Goal: Information Seeking & Learning: Learn about a topic

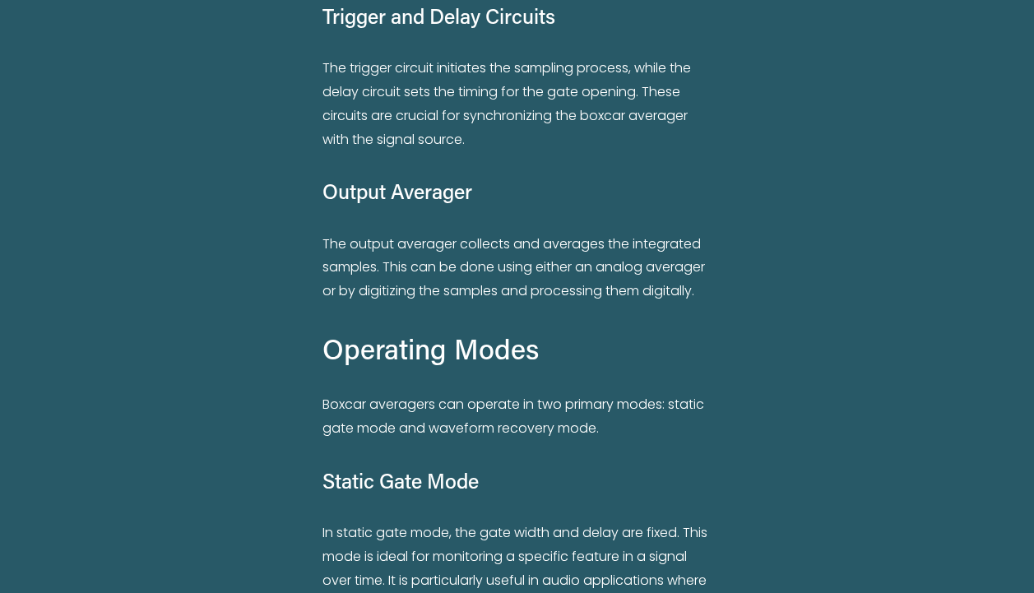
scroll to position [2384, 0]
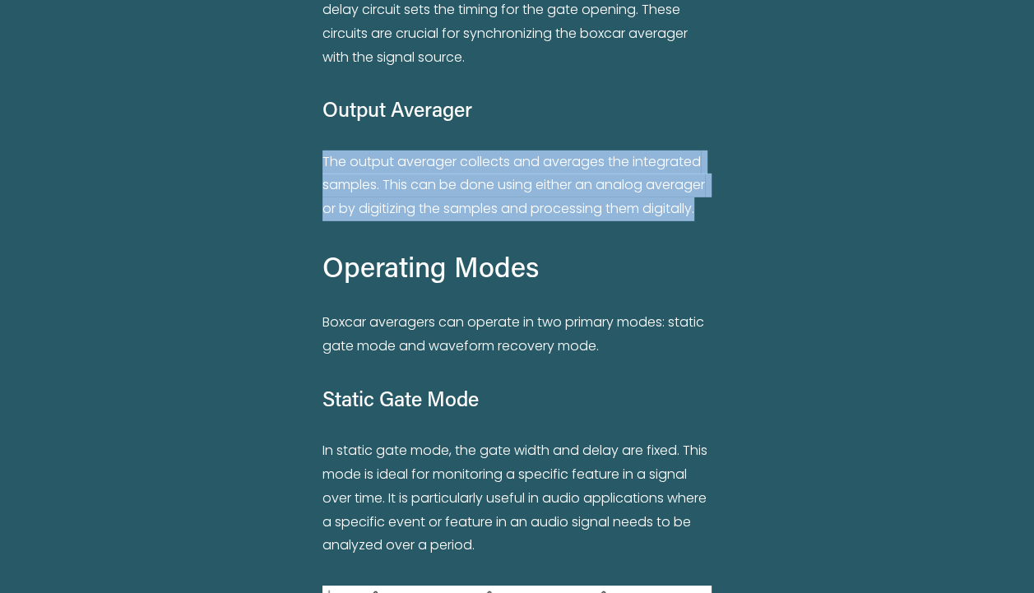
drag, startPoint x: 318, startPoint y: 161, endPoint x: 838, endPoint y: 225, distance: 523.6
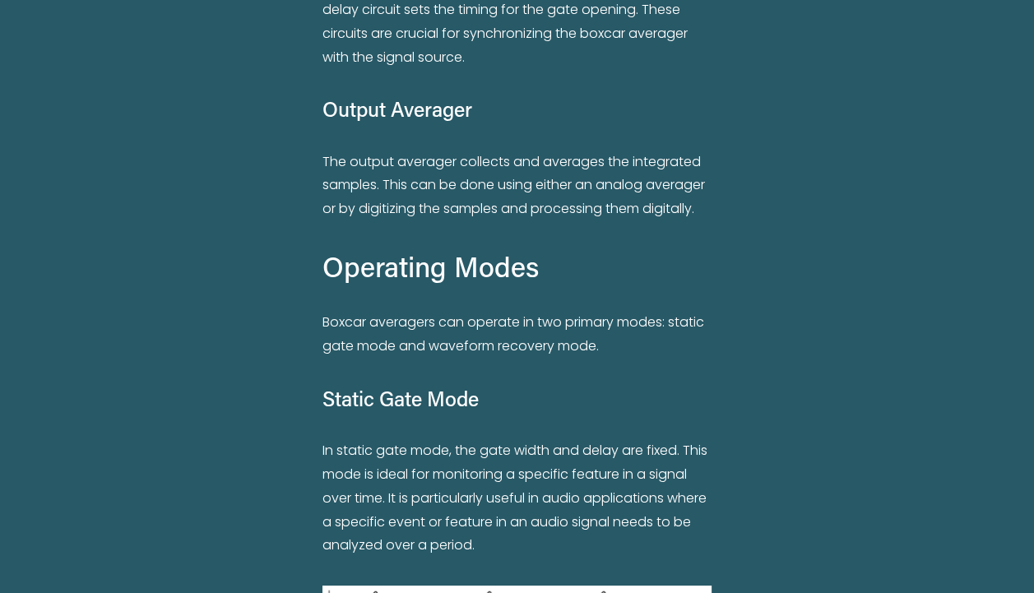
click at [412, 324] on p "Boxcar averagers can operate in two primary modes: static gate mode and wavefor…" at bounding box center [516, 335] width 389 height 48
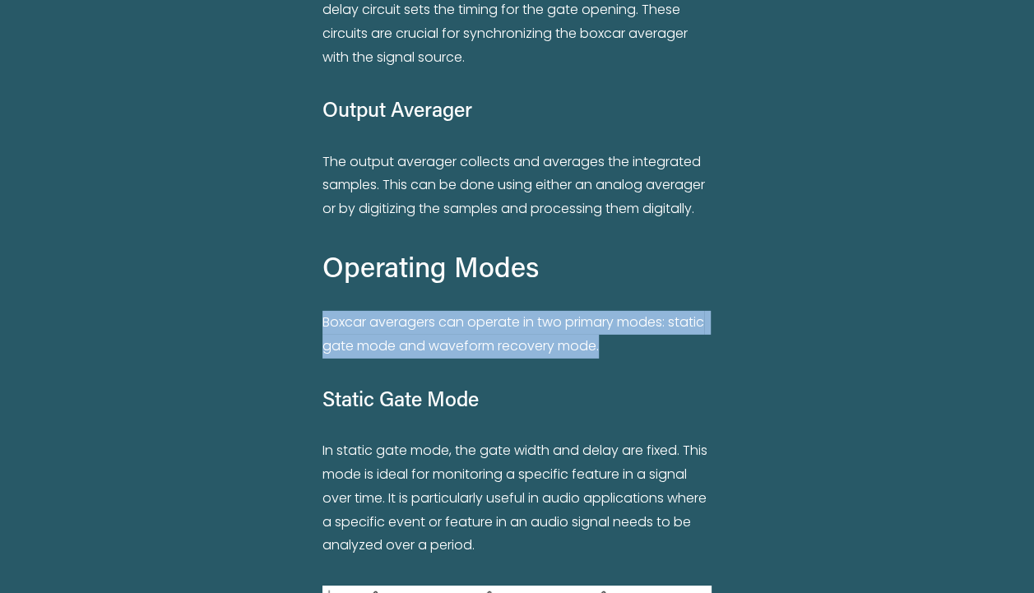
drag, startPoint x: 322, startPoint y: 322, endPoint x: 756, endPoint y: 352, distance: 435.1
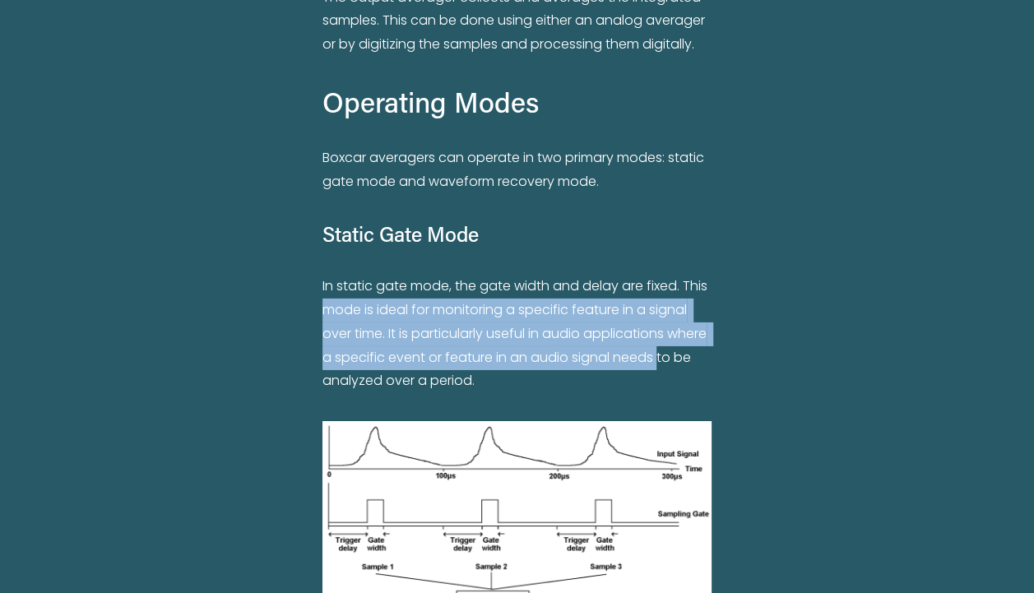
drag, startPoint x: 309, startPoint y: 303, endPoint x: 777, endPoint y: 370, distance: 472.6
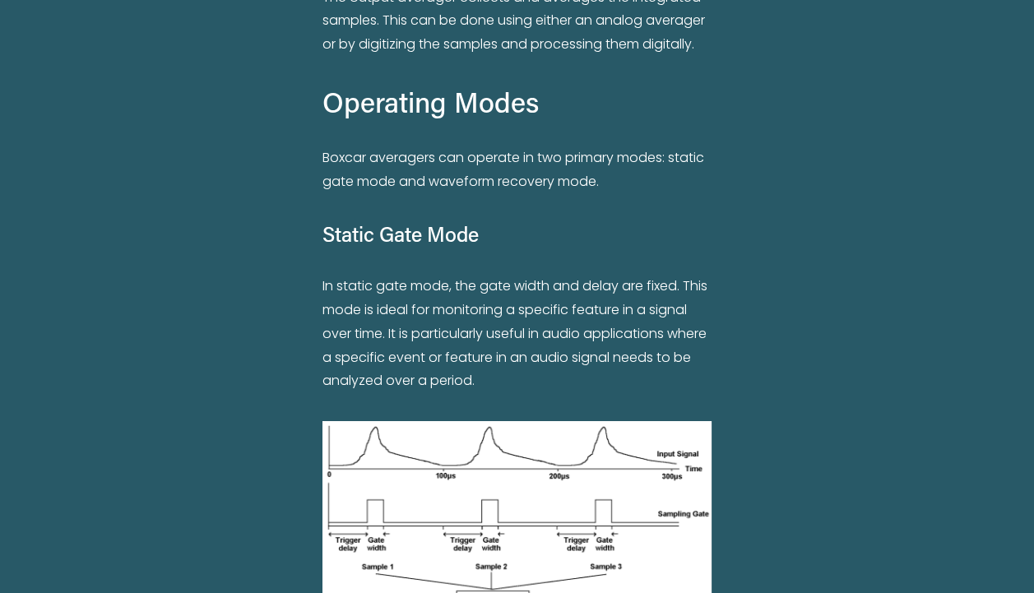
click at [493, 393] on p "In static gate mode, the gate width and delay are fixed. This mode is ideal for…" at bounding box center [516, 334] width 389 height 118
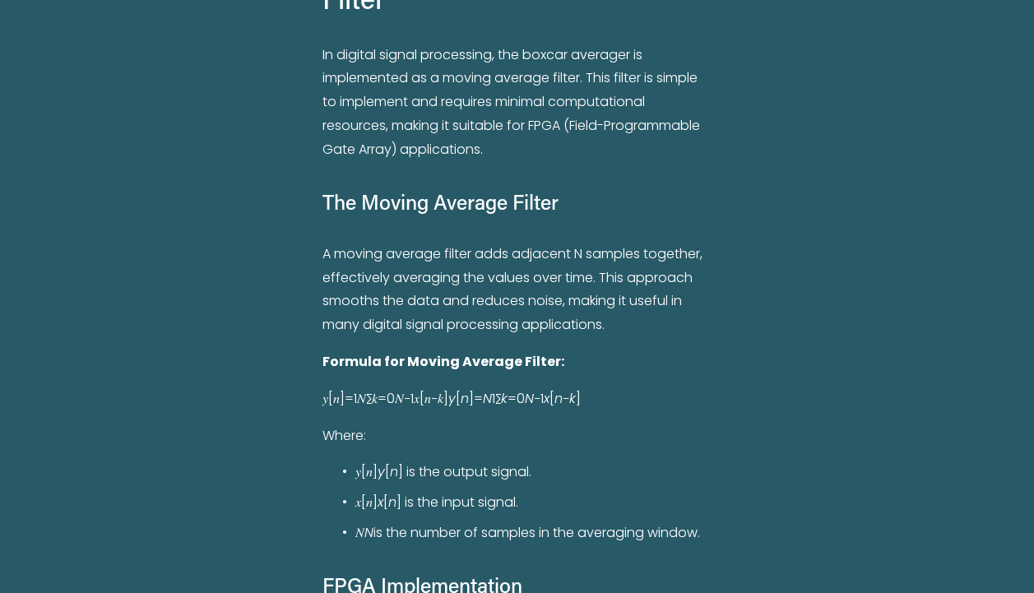
scroll to position [5838, 0]
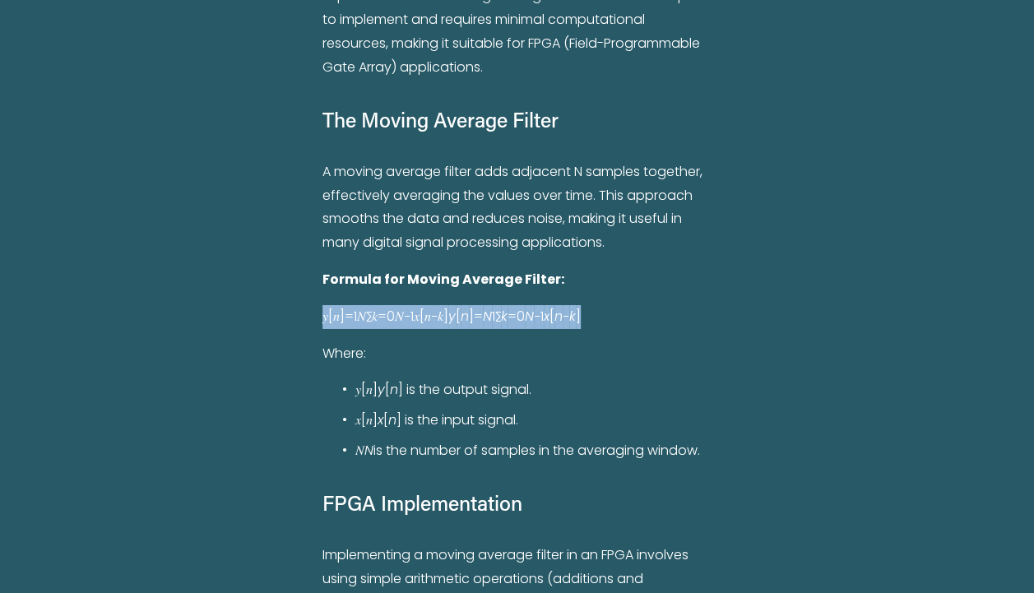
drag, startPoint x: 321, startPoint y: 349, endPoint x: 605, endPoint y: 338, distance: 284.7
drag, startPoint x: 605, startPoint y: 338, endPoint x: 531, endPoint y: 383, distance: 86.7
click at [531, 366] on p "Where:" at bounding box center [516, 354] width 389 height 24
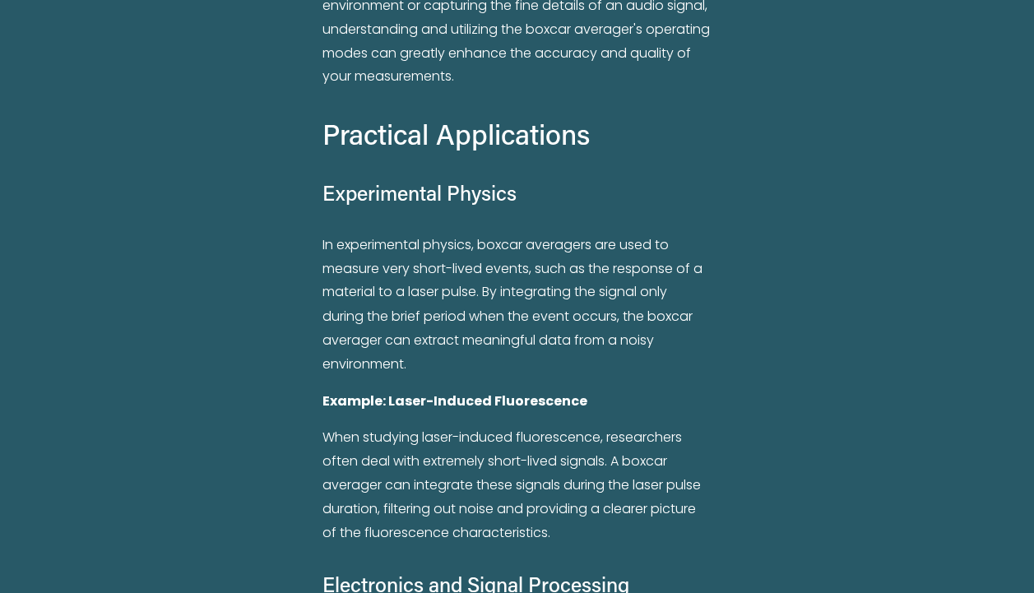
scroll to position [4343, 0]
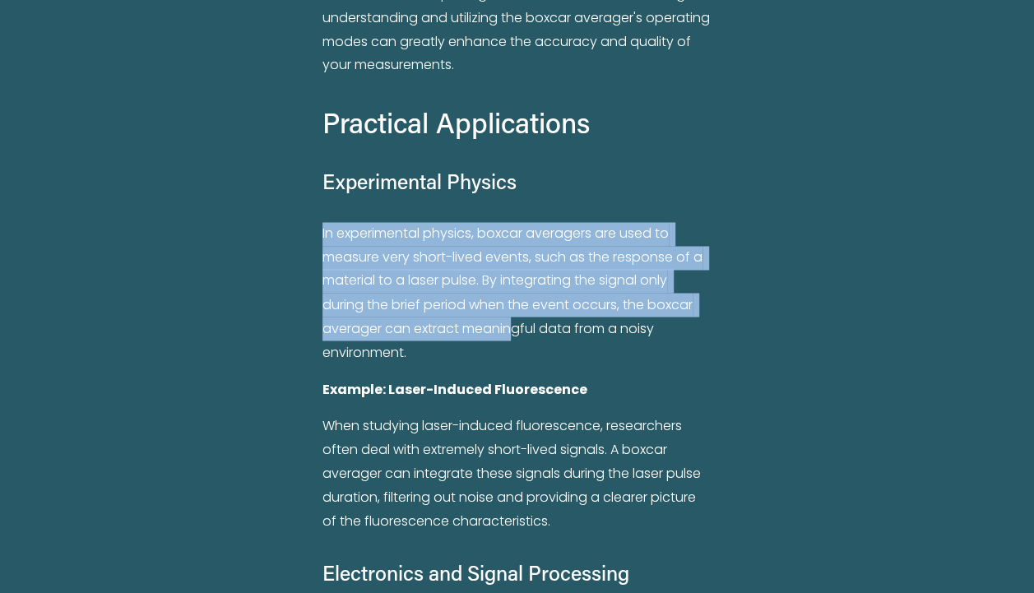
drag, startPoint x: 321, startPoint y: 234, endPoint x: 508, endPoint y: 332, distance: 211.8
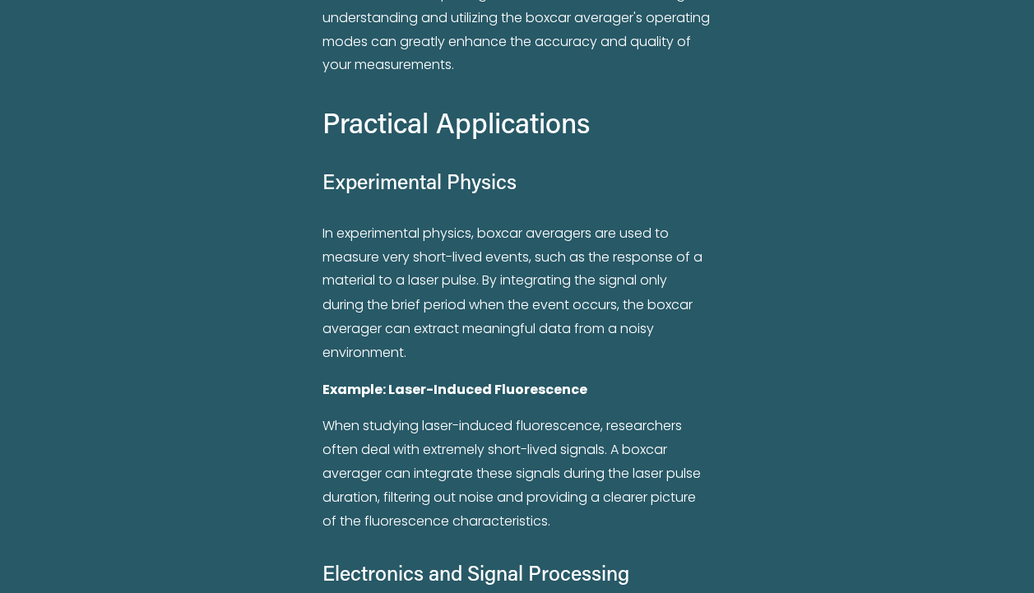
drag, startPoint x: 508, startPoint y: 332, endPoint x: 404, endPoint y: 395, distance: 122.1
click at [404, 395] on strong "Example: Laser-Induced Fluorescence" at bounding box center [454, 388] width 265 height 19
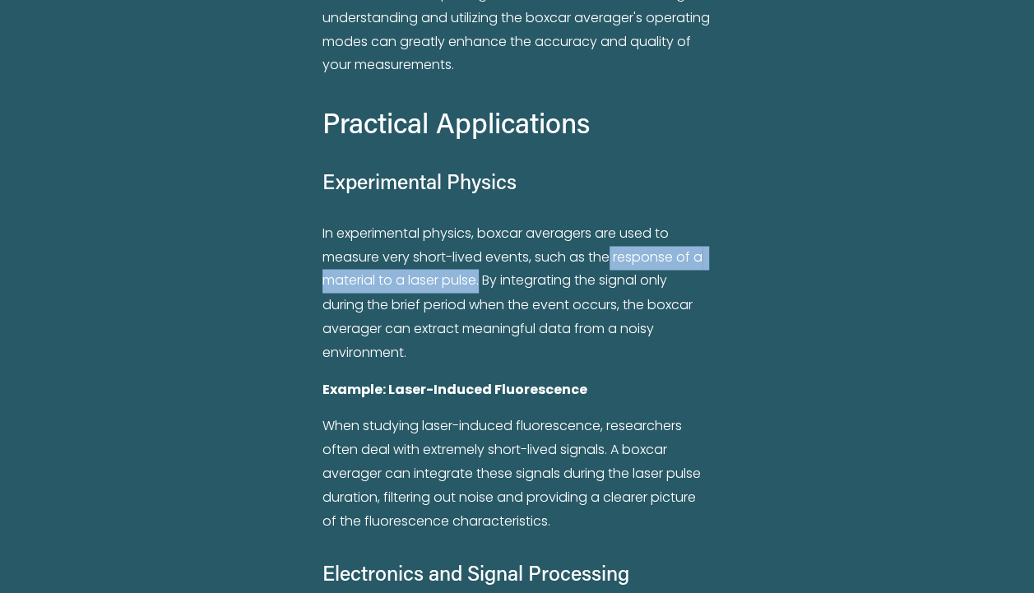
drag, startPoint x: 615, startPoint y: 260, endPoint x: 483, endPoint y: 291, distance: 136.0
click at [483, 291] on p "In experimental physics, boxcar averagers are used to measure very short-lived …" at bounding box center [516, 293] width 389 height 142
copy p "response of a material to a laser pulse."
